Goal: Book appointment/travel/reservation

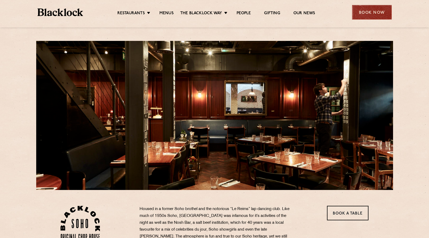
click at [365, 13] on div "Book Now" at bounding box center [372, 12] width 40 height 15
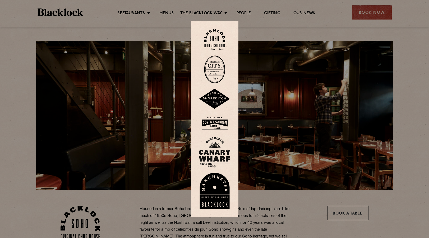
click at [209, 38] on img at bounding box center [214, 39] width 21 height 21
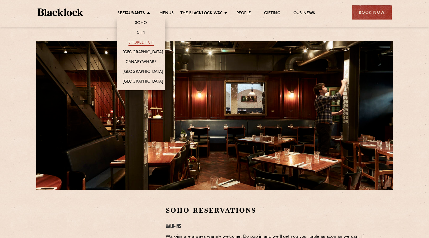
click at [139, 41] on link "Shoreditch" at bounding box center [140, 43] width 25 height 6
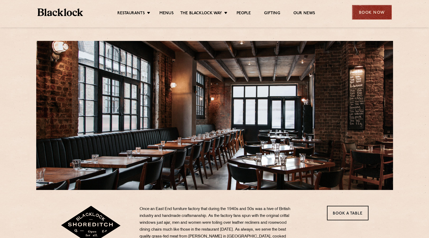
click at [373, 11] on div "Book Now" at bounding box center [372, 12] width 40 height 15
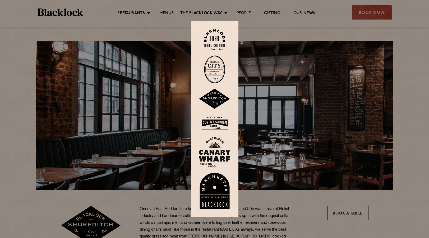
click at [217, 94] on img at bounding box center [215, 99] width 32 height 21
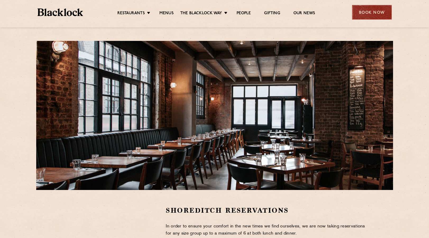
click at [358, 14] on div "Book Now" at bounding box center [372, 12] width 40 height 15
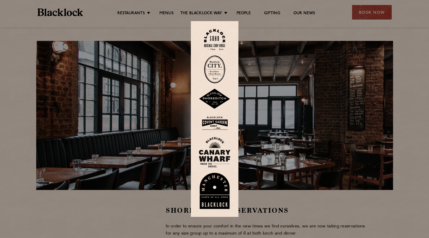
click at [217, 120] on img at bounding box center [215, 123] width 32 height 17
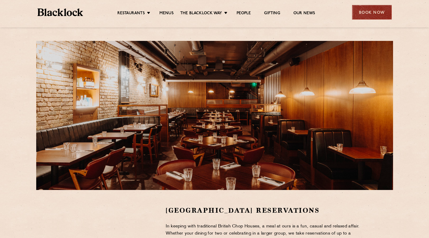
click at [361, 12] on div "Book Now" at bounding box center [372, 12] width 40 height 15
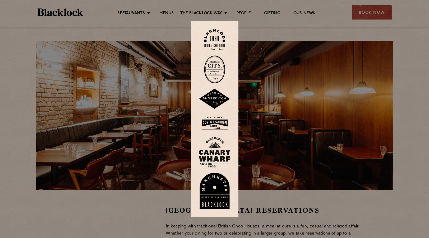
click at [217, 71] on img at bounding box center [214, 69] width 21 height 28
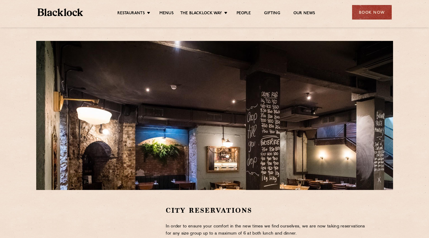
scroll to position [0, 0]
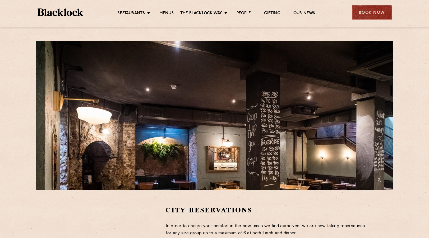
click at [371, 14] on div "Book Now" at bounding box center [372, 12] width 40 height 15
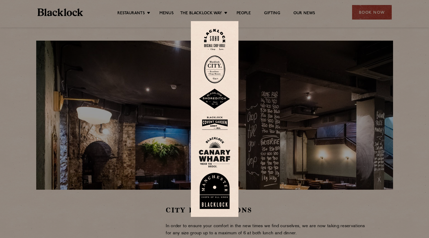
click at [219, 80] on img at bounding box center [214, 69] width 21 height 28
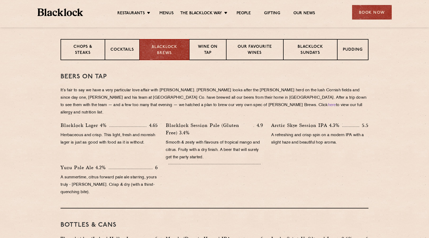
scroll to position [205, 0]
click at [126, 10] on ul "Restaurants Soho City Shoreditch Covent Garden Canary Wharf Manchester Birmingh…" at bounding box center [216, 12] width 266 height 8
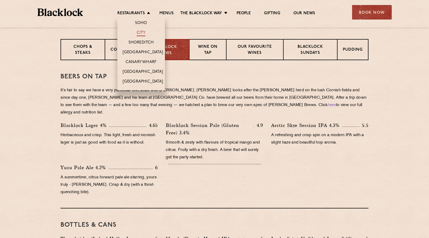
click at [143, 33] on link "City" at bounding box center [141, 33] width 9 height 6
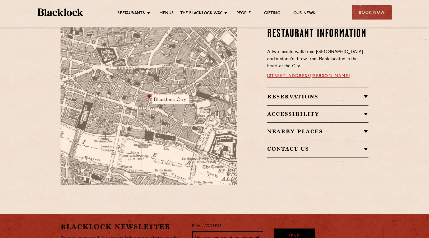
scroll to position [321, 0]
